Goal: Task Accomplishment & Management: Use online tool/utility

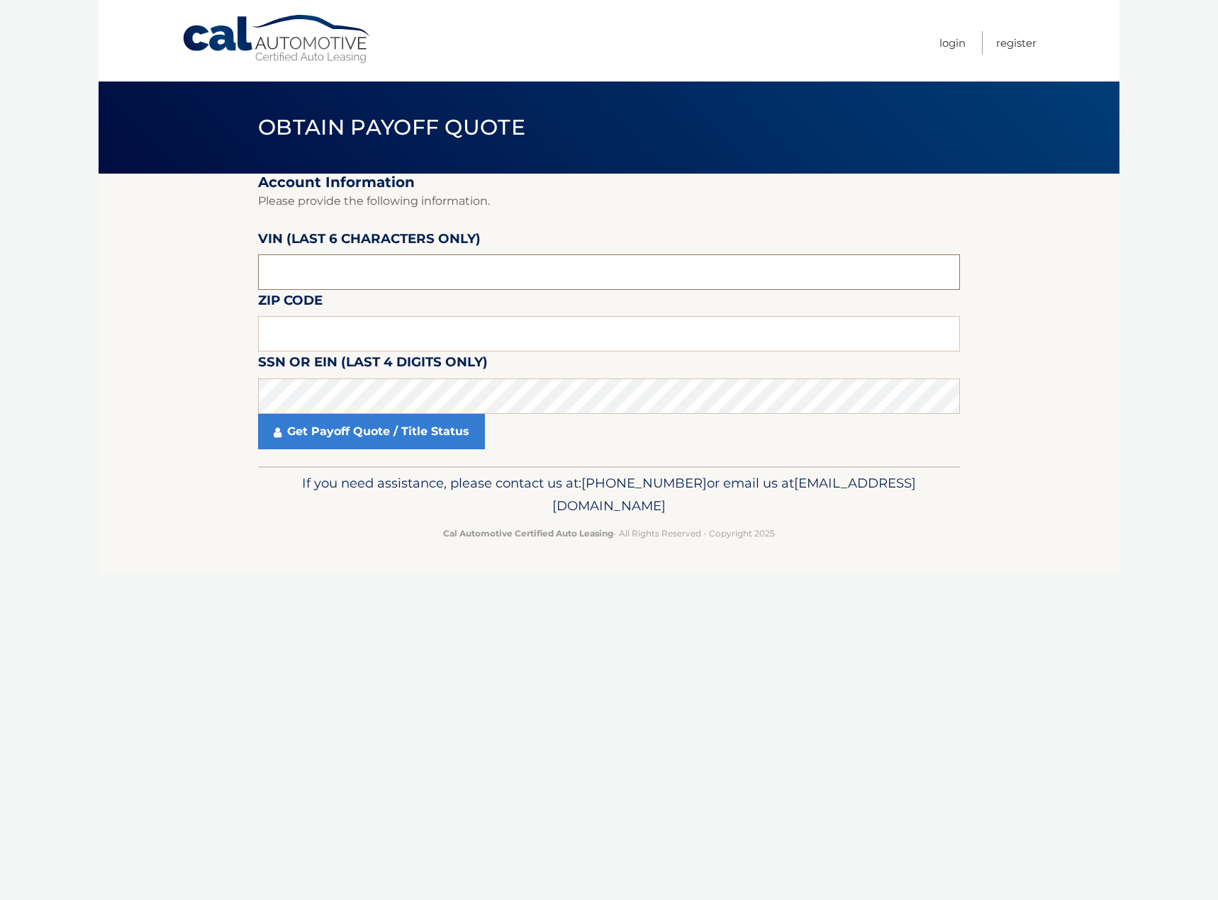
click at [354, 274] on input "text" at bounding box center [609, 271] width 702 height 35
drag, startPoint x: 305, startPoint y: 271, endPoint x: 321, endPoint y: 251, distance: 25.8
click at [305, 271] on input "text" at bounding box center [609, 271] width 702 height 35
type input "207056"
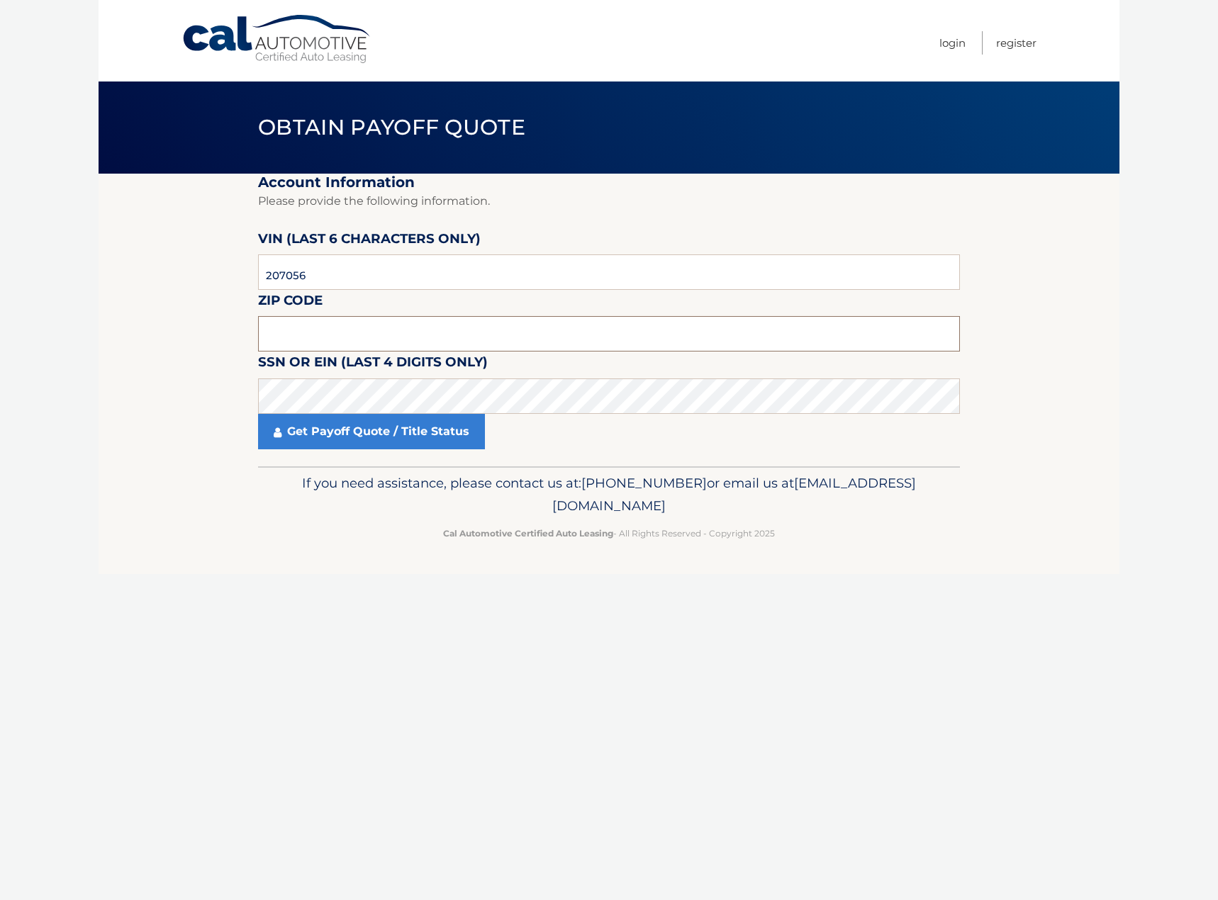
click at [517, 334] on input "text" at bounding box center [609, 333] width 702 height 35
type input "11762"
click at [376, 437] on link "Get Payoff Quote / Title Status" at bounding box center [371, 431] width 227 height 35
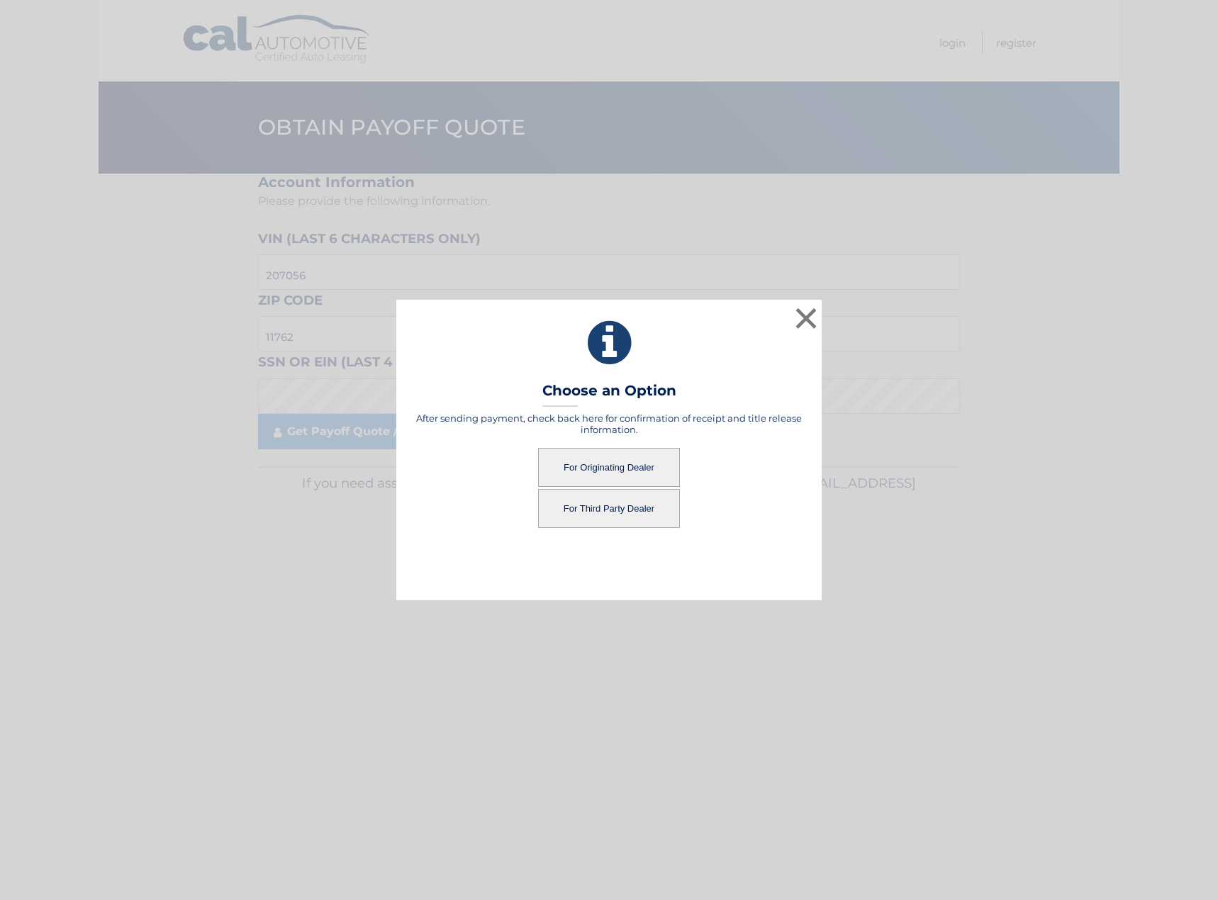
click at [599, 463] on button "For Originating Dealer" at bounding box center [609, 467] width 142 height 39
click at [617, 467] on button "For Originating Dealer" at bounding box center [609, 467] width 142 height 39
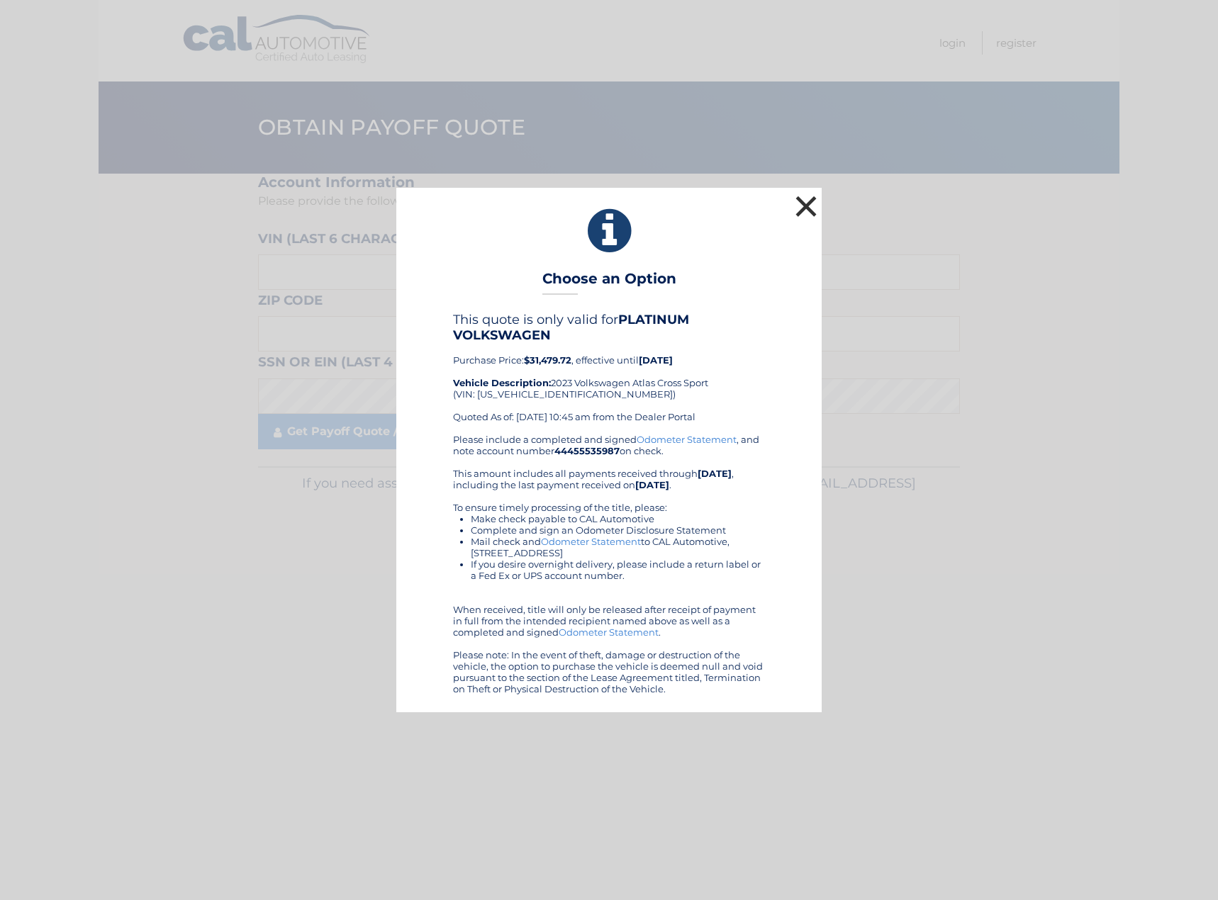
click at [807, 206] on button "×" at bounding box center [806, 206] width 28 height 28
